Goal: Information Seeking & Learning: Learn about a topic

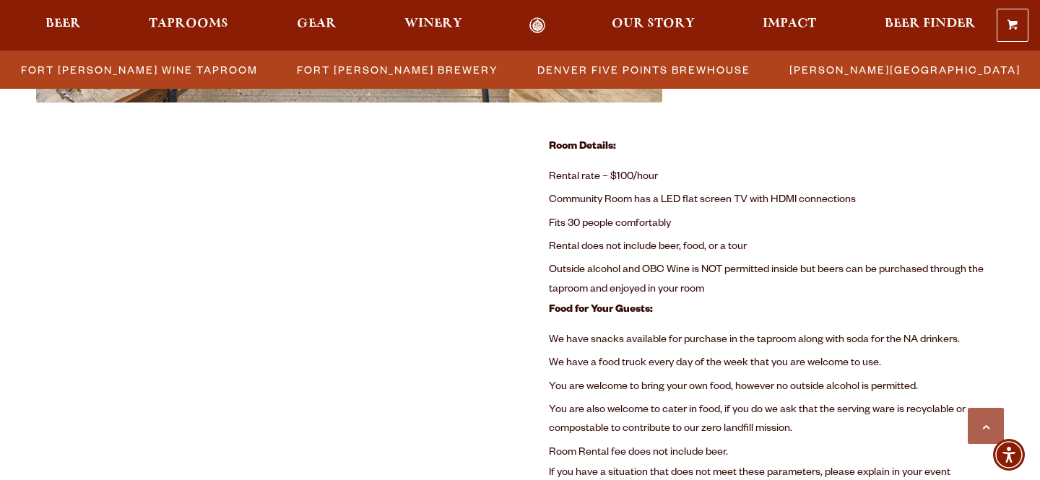
scroll to position [979, 0]
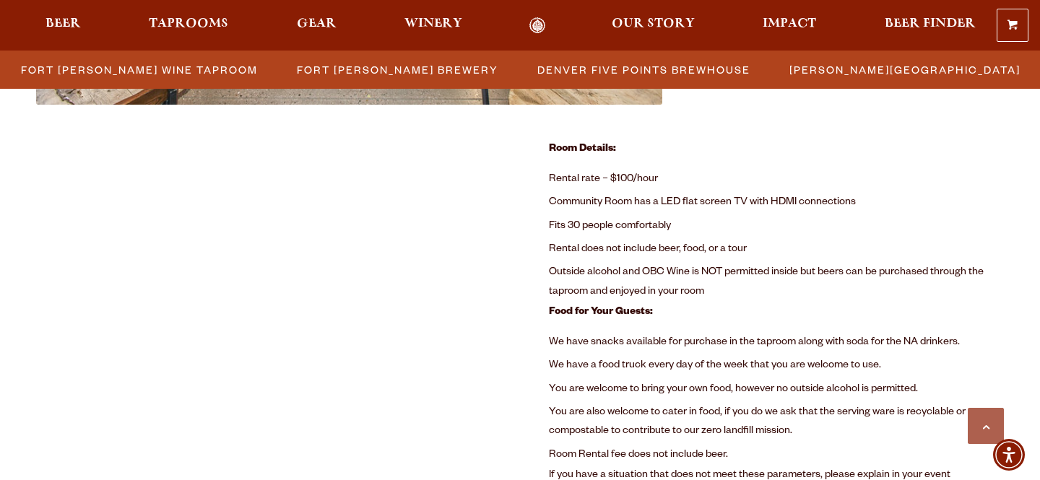
click at [604, 196] on li "Community Room has a LED flat screen TV with HDMI connections" at bounding box center [776, 202] width 455 height 23
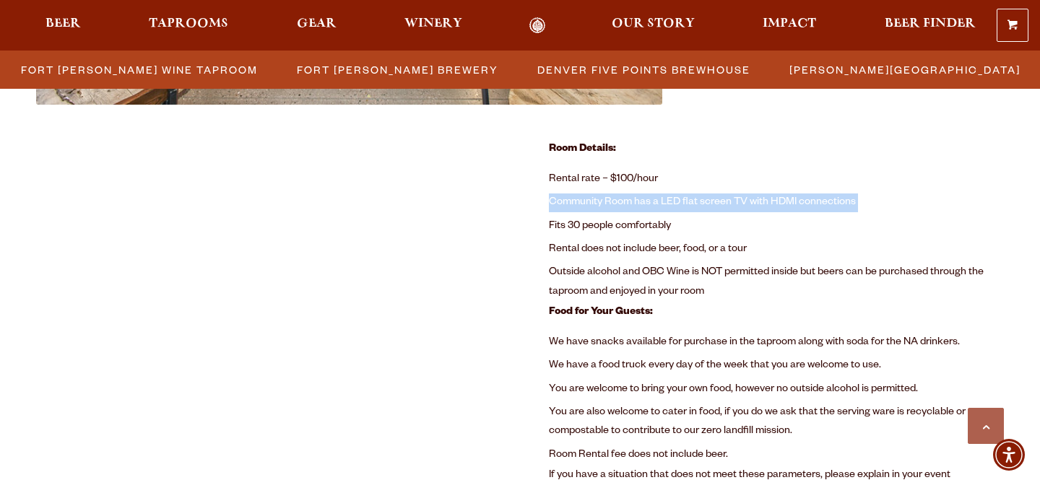
click at [604, 196] on li "Community Room has a LED flat screen TV with HDMI connections" at bounding box center [776, 202] width 455 height 23
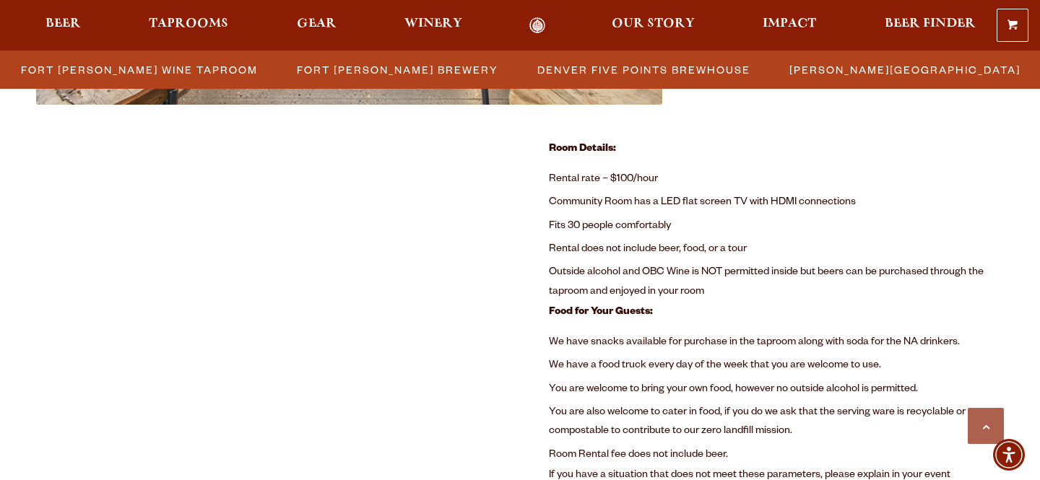
click at [597, 240] on li "Rental does not include beer, food, or a tour" at bounding box center [776, 249] width 455 height 23
click at [596, 270] on li "Outside alcohol and OBC Wine is NOT permitted inside but beers can be purchased…" at bounding box center [776, 282] width 455 height 43
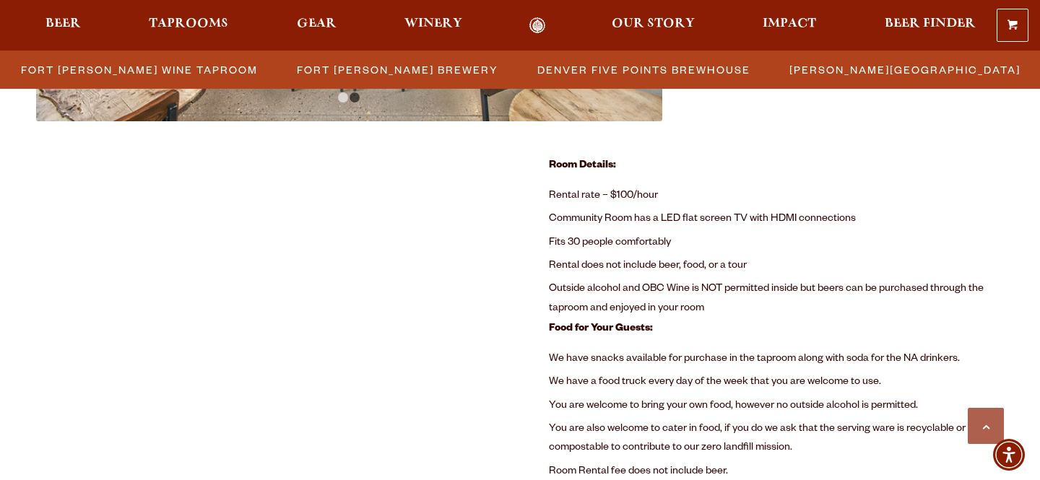
scroll to position [965, 0]
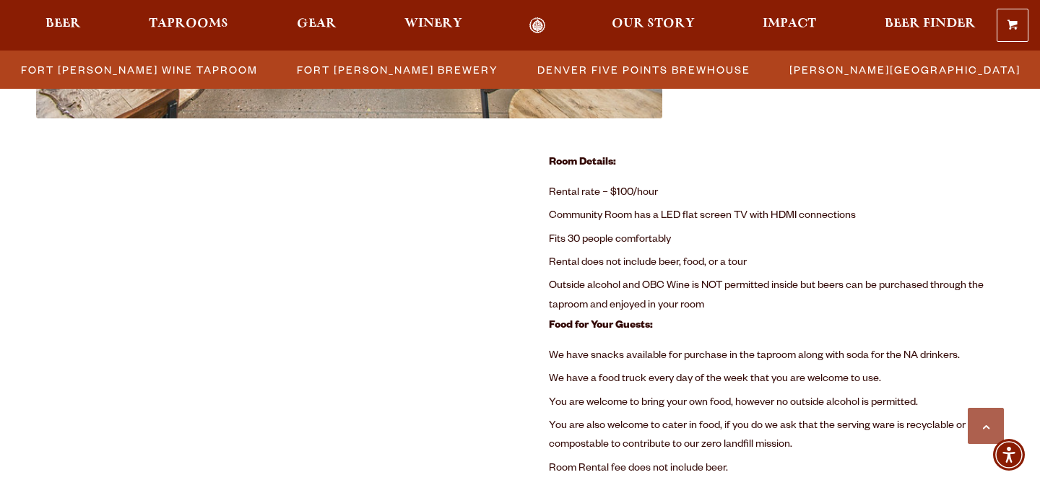
click at [584, 193] on li "Rental rate – $100/hour" at bounding box center [776, 193] width 455 height 23
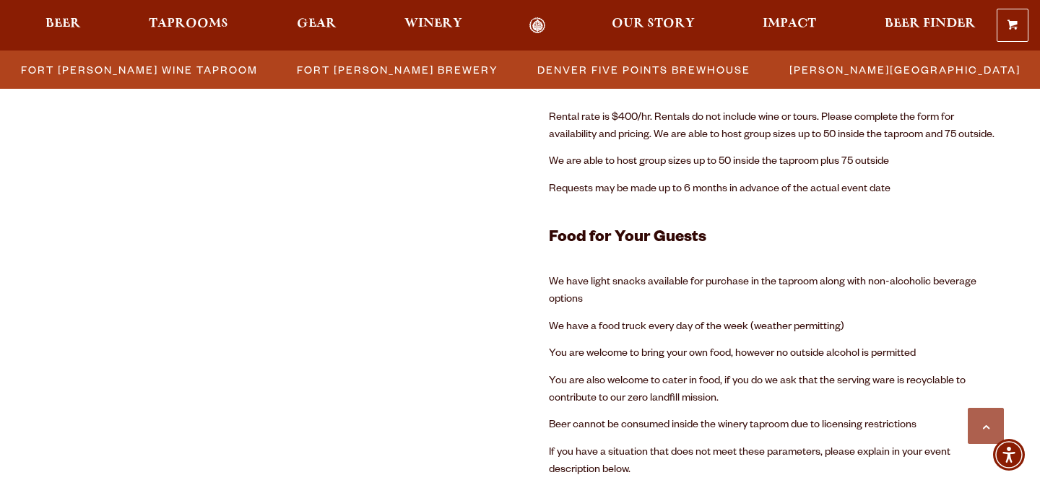
scroll to position [2931, 0]
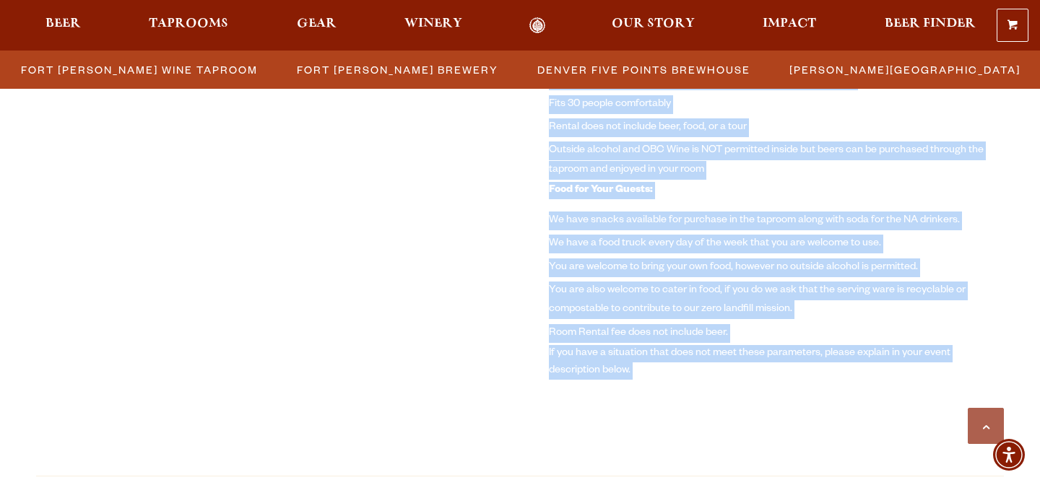
scroll to position [1106, 0]
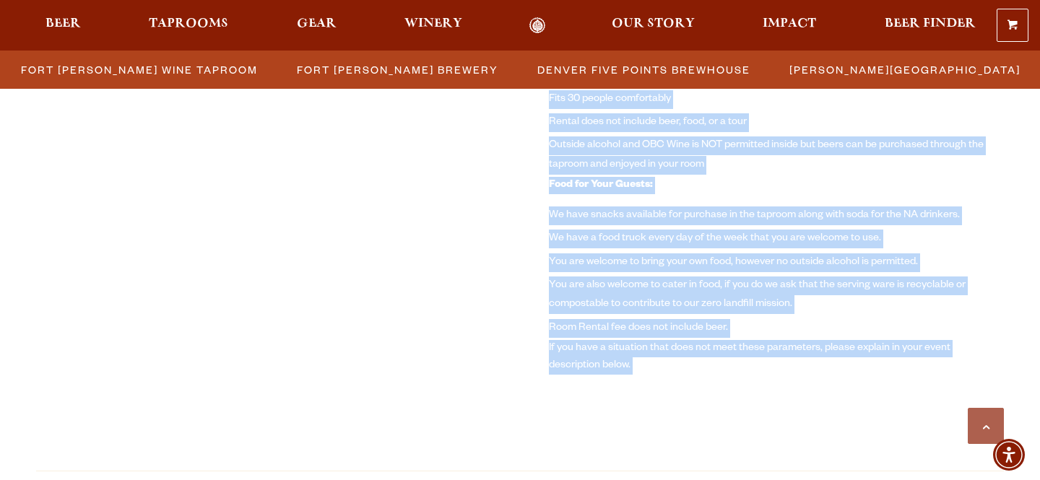
drag, startPoint x: 550, startPoint y: 129, endPoint x: 685, endPoint y: 400, distance: 302.6
